Goal: Task Accomplishment & Management: Use online tool/utility

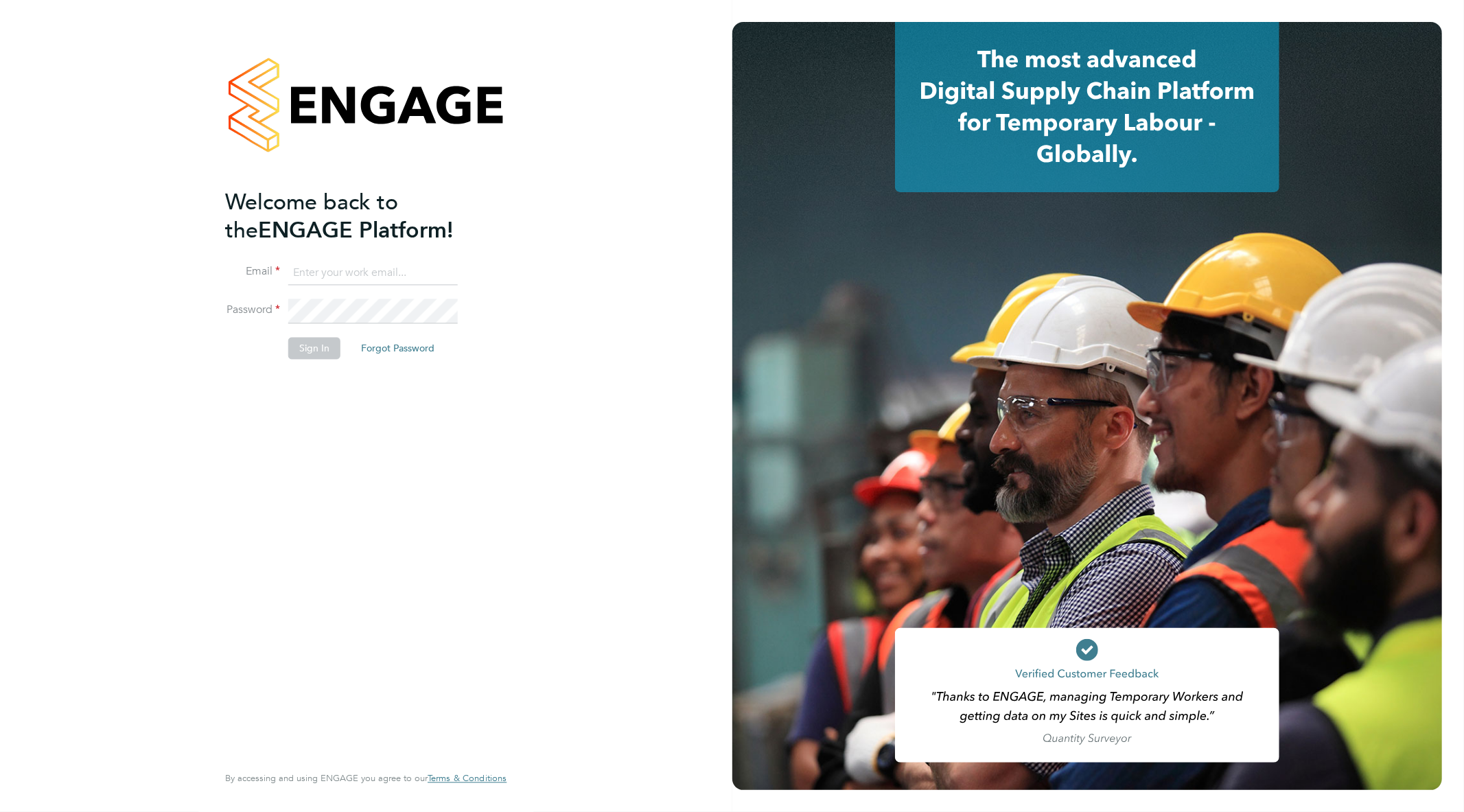
click at [375, 258] on ng-template "Welcome back to the ENGAGE Platform! Email Password Sign In Forgot Password" at bounding box center [359, 280] width 268 height 185
click at [372, 266] on input at bounding box center [372, 273] width 169 height 25
type input "[EMAIL_ADDRESS][PERSON_NAME][DOMAIN_NAME]"
click at [333, 351] on button "Sign In" at bounding box center [314, 349] width 52 height 22
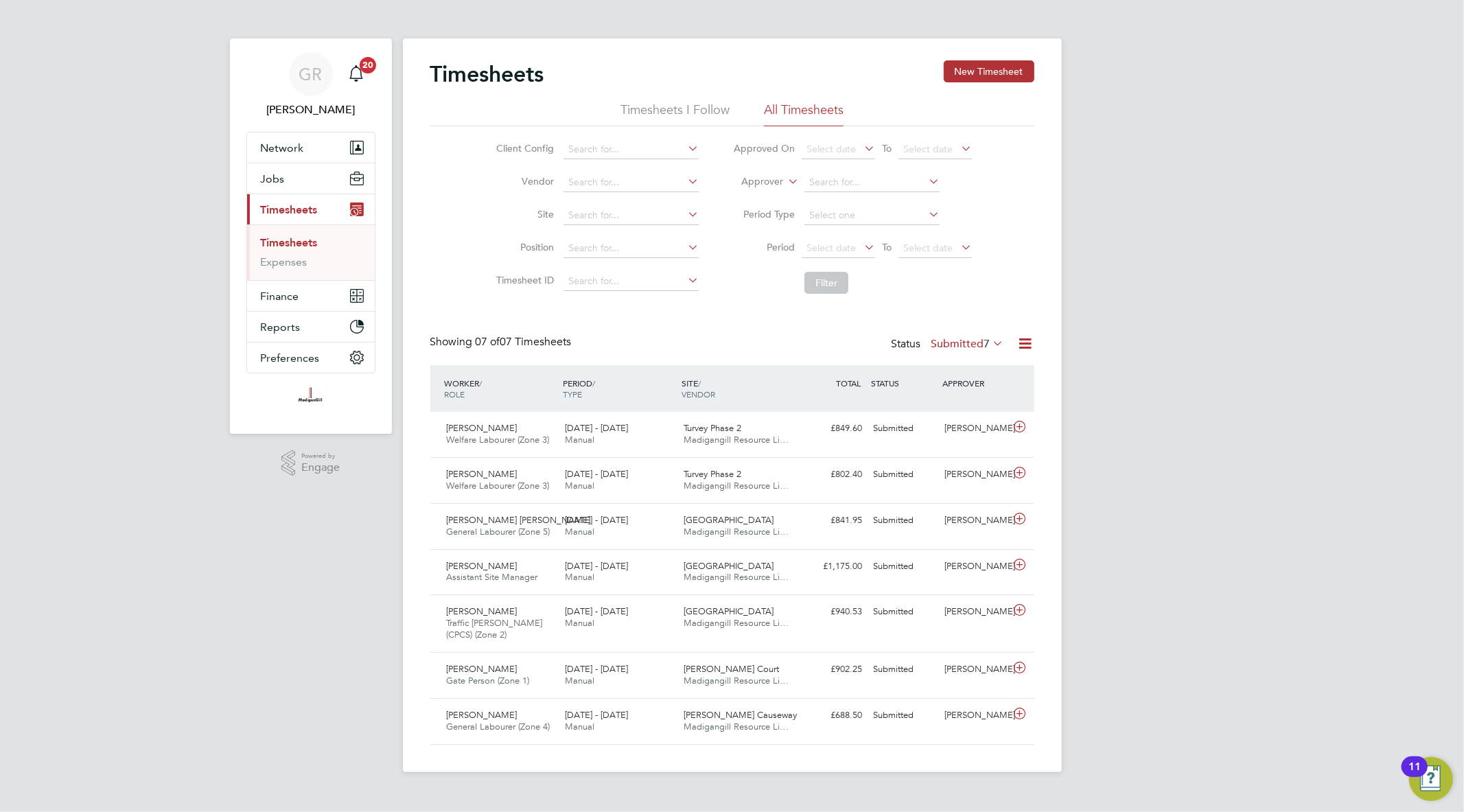
click at [1017, 346] on icon at bounding box center [1025, 343] width 17 height 17
click at [975, 366] on li "Export Timesheets" at bounding box center [940, 375] width 182 height 19
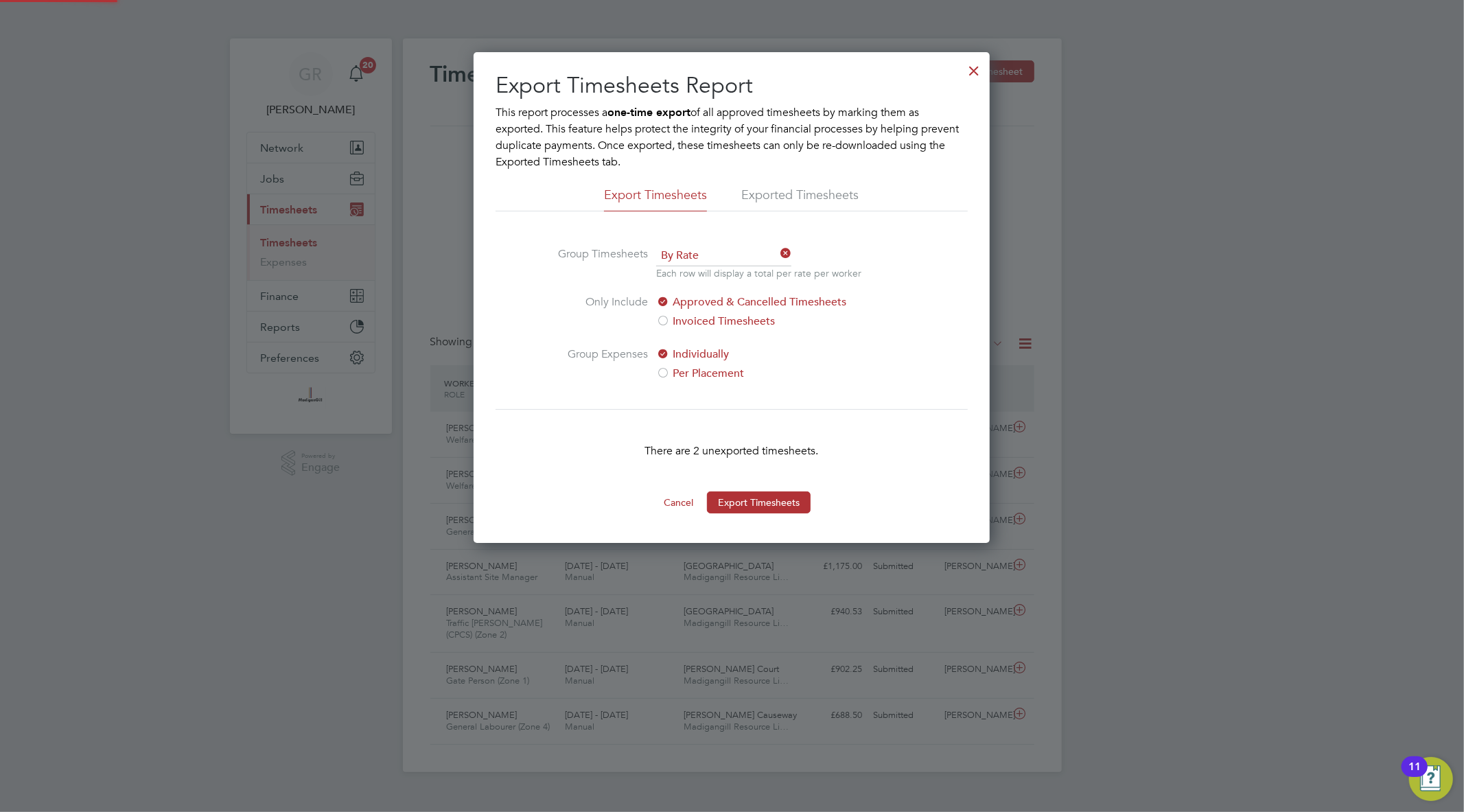
scroll to position [7, 7]
click at [777, 495] on button "Export Timesheets" at bounding box center [759, 502] width 104 height 22
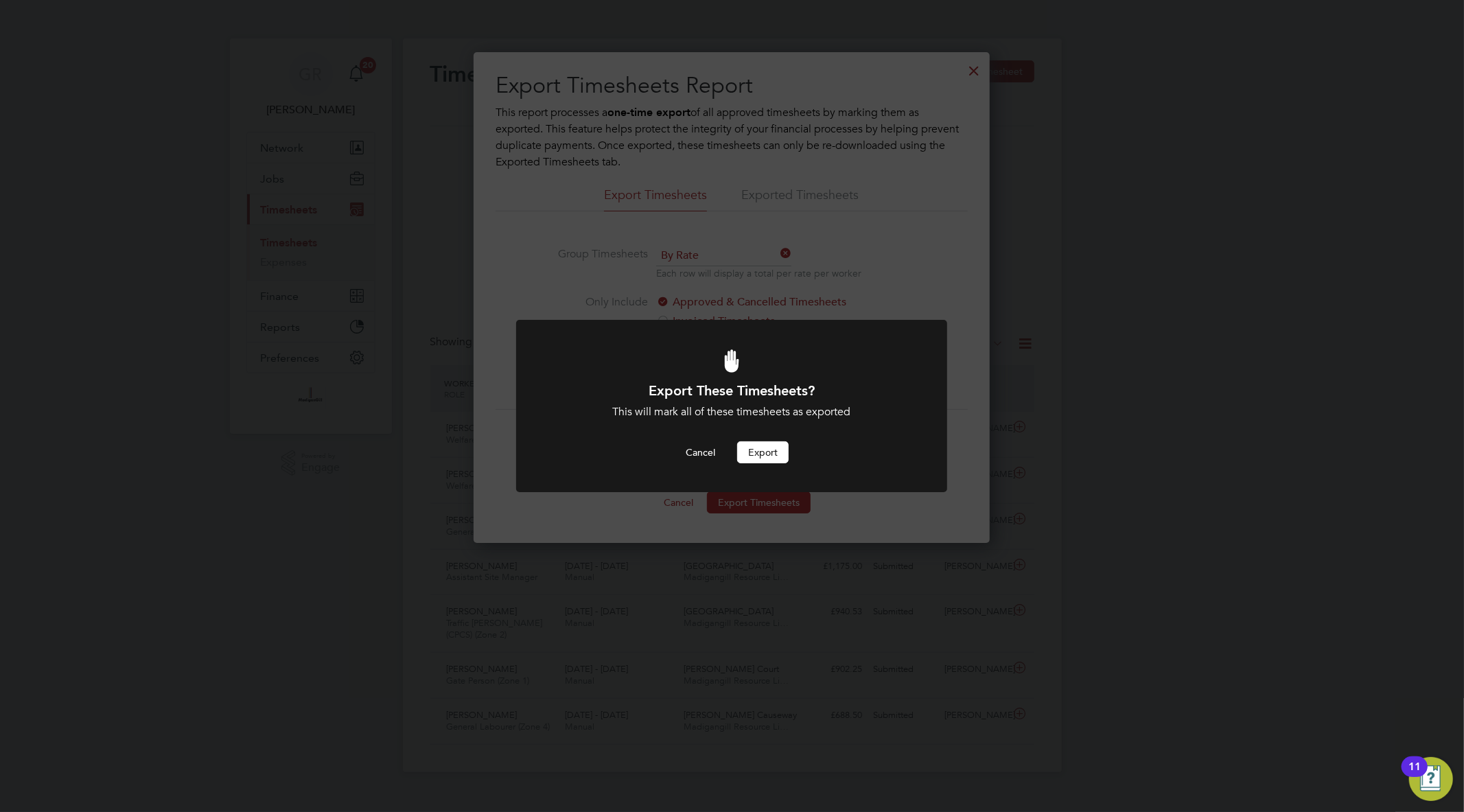
click at [769, 444] on button "Export" at bounding box center [762, 452] width 51 height 22
